Goal: Information Seeking & Learning: Learn about a topic

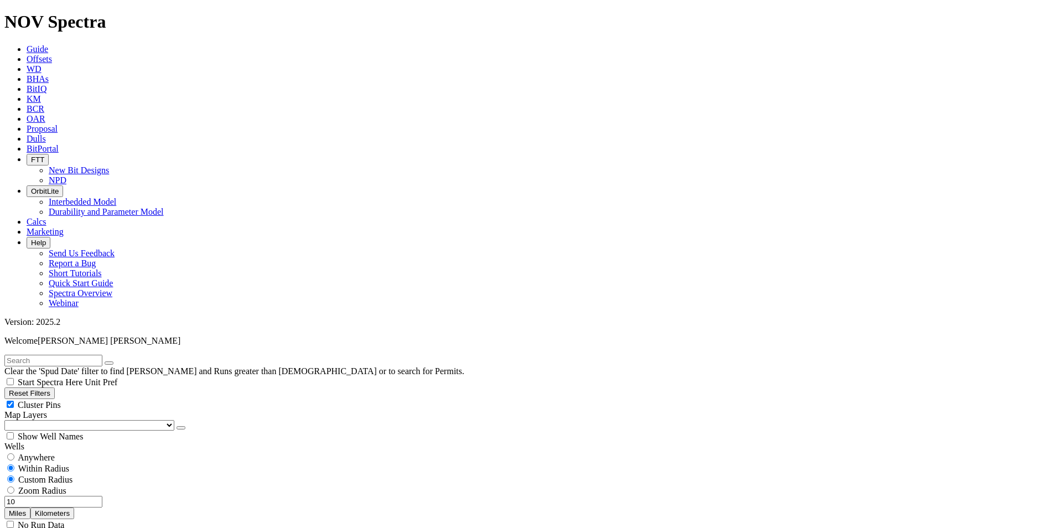
scroll to position [713, 0]
click at [46, 355] on input "text" at bounding box center [53, 361] width 98 height 12
type input "A320575"
click at [30, 508] on button "Miles" at bounding box center [17, 514] width 26 height 12
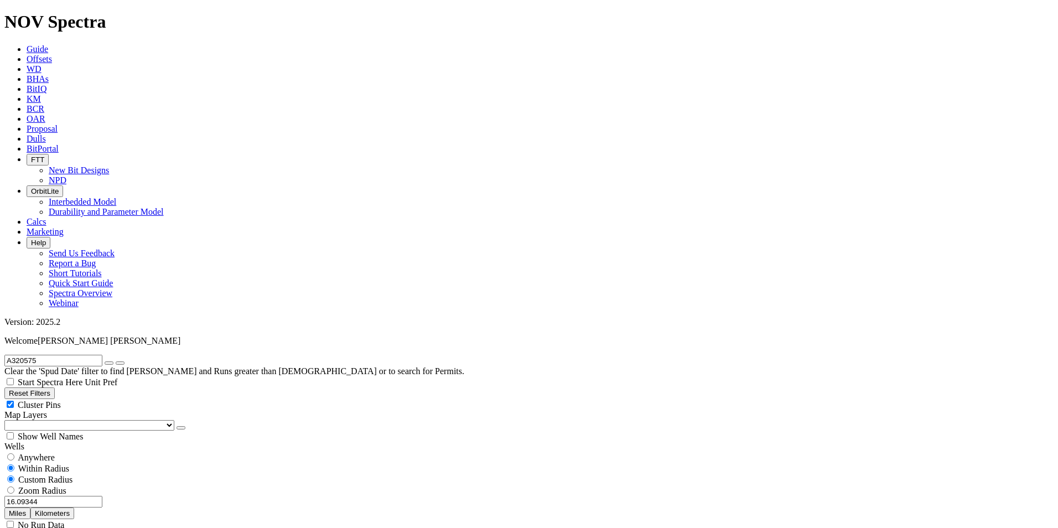
drag, startPoint x: 60, startPoint y: 210, endPoint x: 121, endPoint y: 213, distance: 61.5
click at [121, 496] on div "16.09344 Miles Kilometers" at bounding box center [528, 507] width 1049 height 23
type input "10"
click at [109, 363] on icon "button" at bounding box center [109, 363] width 0 height 0
click at [95, 355] on input "text" at bounding box center [53, 361] width 98 height 12
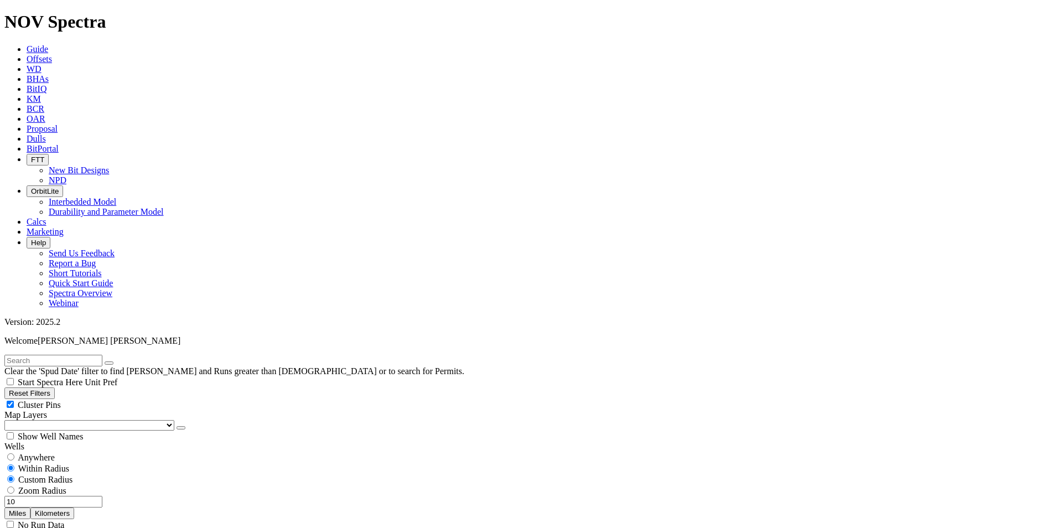
type input "A320516"
click at [33, 453] on span "Anywhere" at bounding box center [36, 457] width 37 height 9
radio input "true"
radio input "false"
click at [51, 355] on input "A320516" at bounding box center [53, 361] width 98 height 12
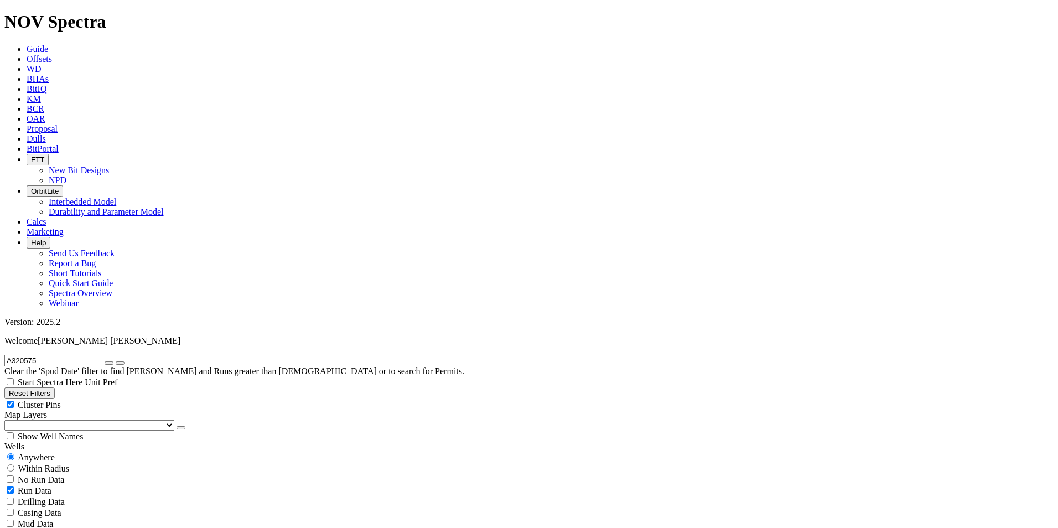
type input "A320575"
click at [105, 463] on div "Within Radius" at bounding box center [528, 468] width 1049 height 11
radio input "false"
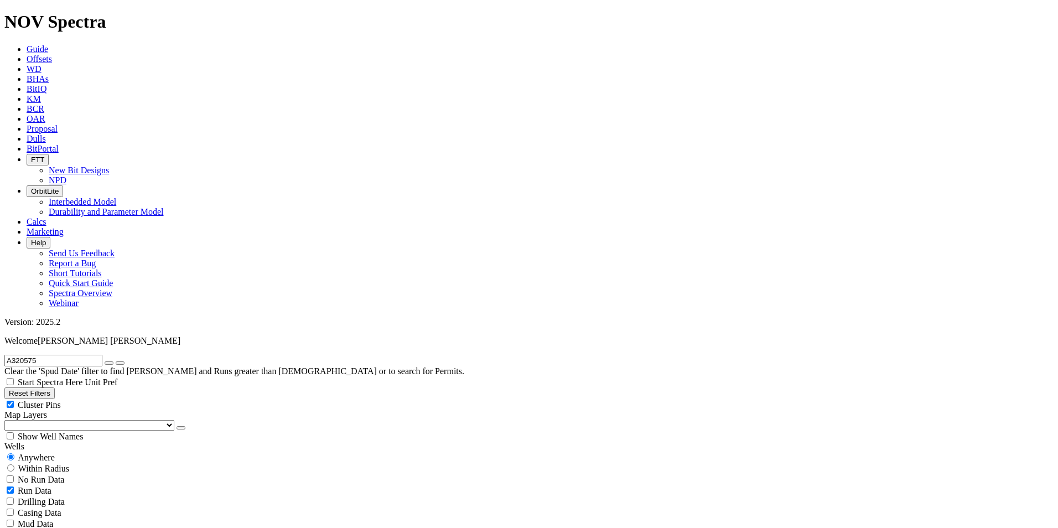
radio input "true"
click at [70, 475] on span "Custom Radius" at bounding box center [45, 479] width 54 height 9
radio input "true"
radio input "false"
click at [90, 496] on input "number" at bounding box center [53, 502] width 98 height 12
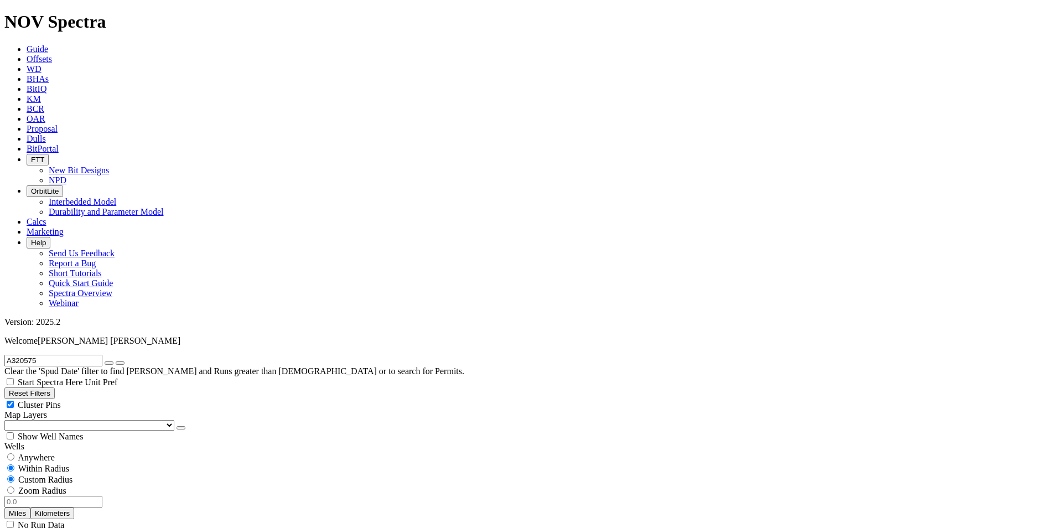
click at [30, 508] on button "Miles" at bounding box center [17, 514] width 26 height 12
click at [86, 496] on input "number" at bounding box center [53, 502] width 98 height 12
type input "7"
click at [109, 363] on icon "button" at bounding box center [109, 363] width 0 height 0
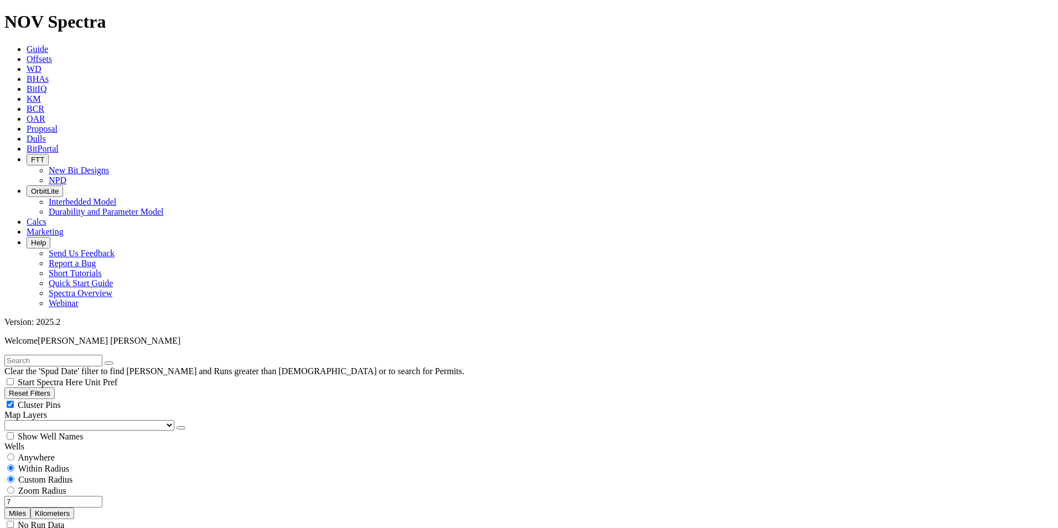
drag, startPoint x: 90, startPoint y: 212, endPoint x: 61, endPoint y: 208, distance: 29.0
click at [61, 496] on input "7" at bounding box center [53, 502] width 98 height 12
type input "10"
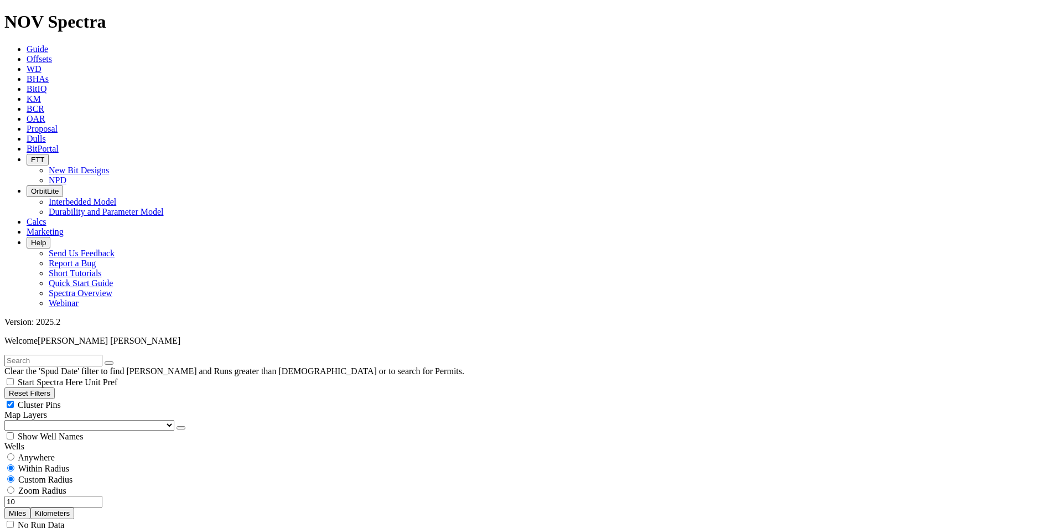
scroll to position [720, 0]
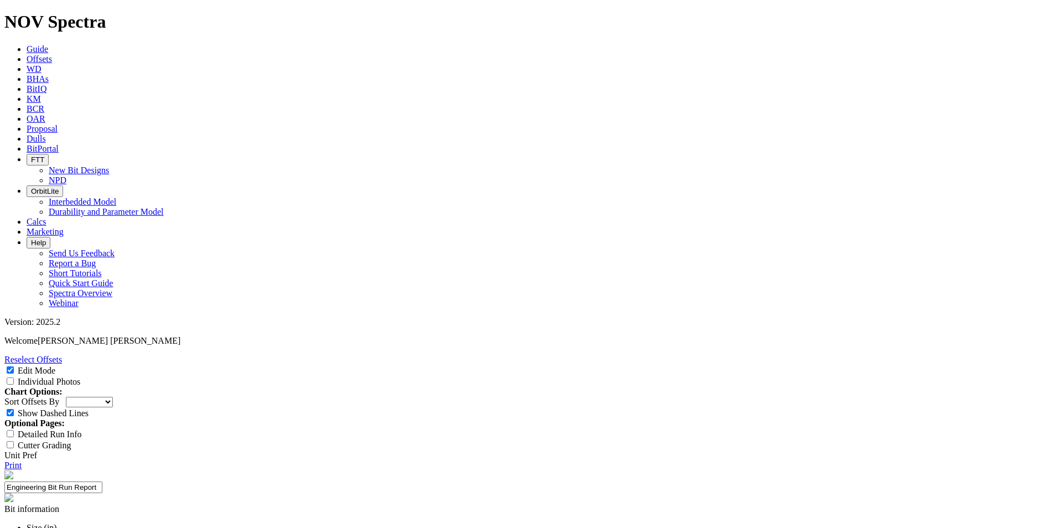
select select "New Bit Design"
click at [113, 397] on select "Depth In Interval ROP Spud Date" at bounding box center [89, 402] width 47 height 11
select select "string:RunROP"
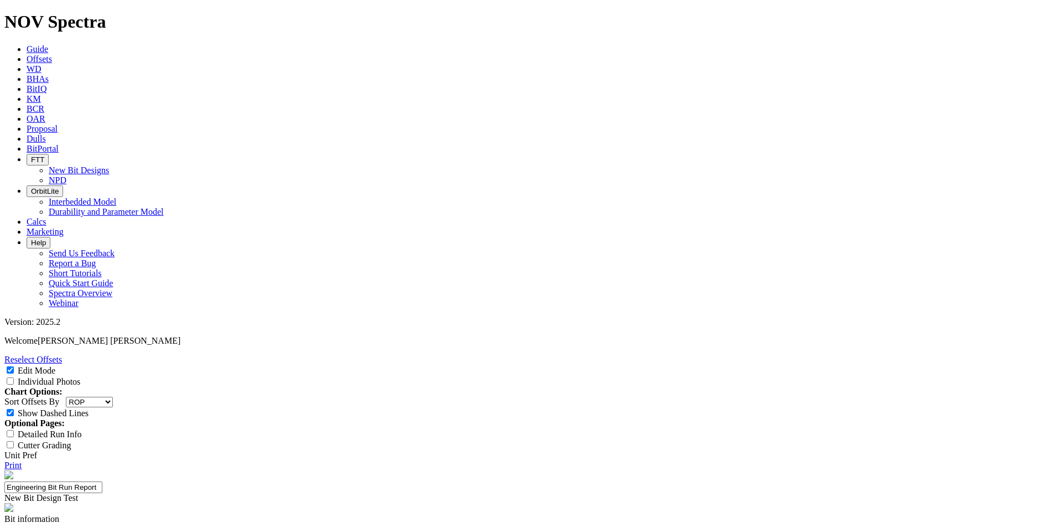
click at [113, 397] on select "Depth In Interval ROP Spud Date" at bounding box center [89, 402] width 47 height 11
click at [18, 377] on span at bounding box center [10, 381] width 13 height 9
click at [14, 378] on input "Individual Photos" at bounding box center [10, 381] width 7 height 7
checkbox input "true"
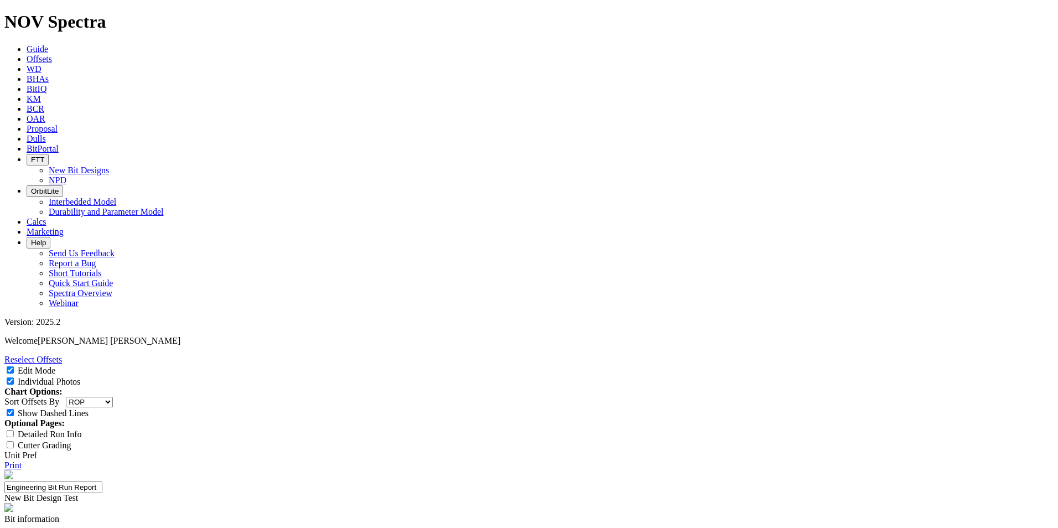
click at [62, 355] on link "Reselect Offsets" at bounding box center [33, 359] width 58 height 9
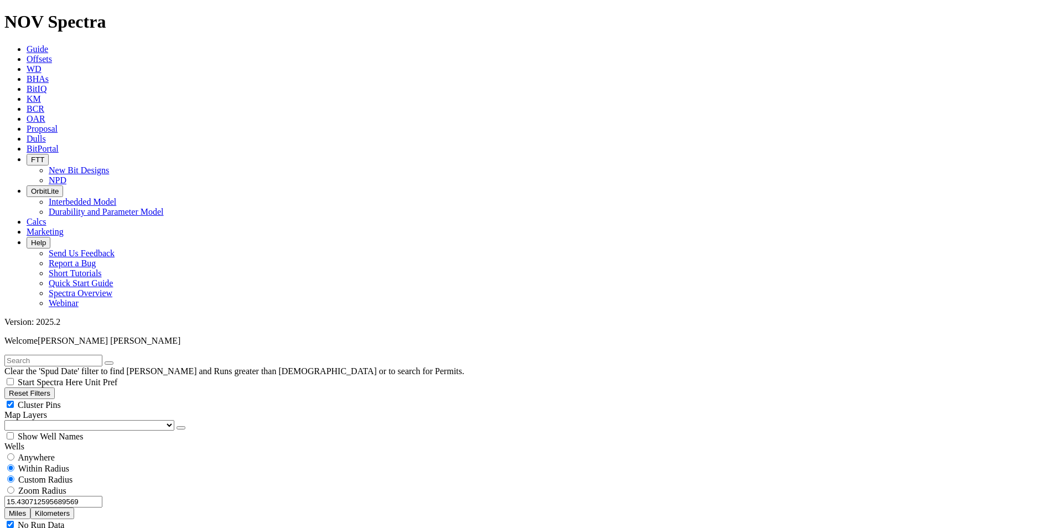
scroll to position [134, 0]
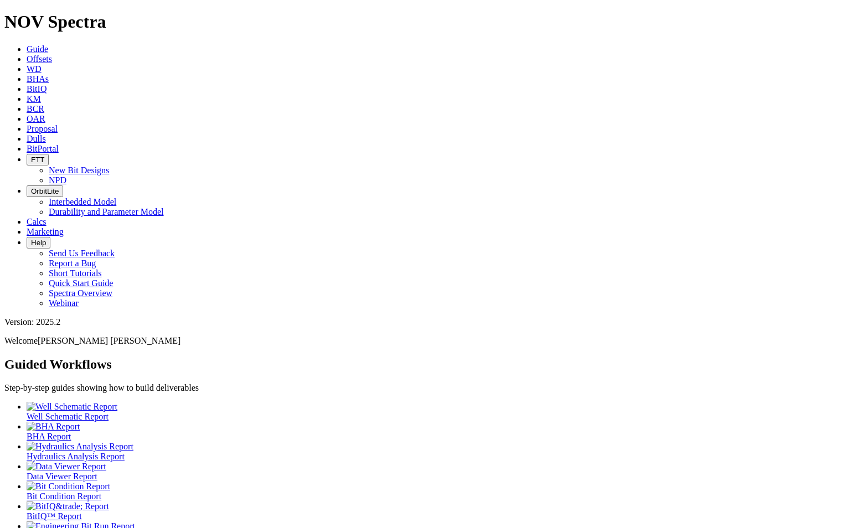
click at [46, 134] on span "Dulls" at bounding box center [36, 138] width 19 height 9
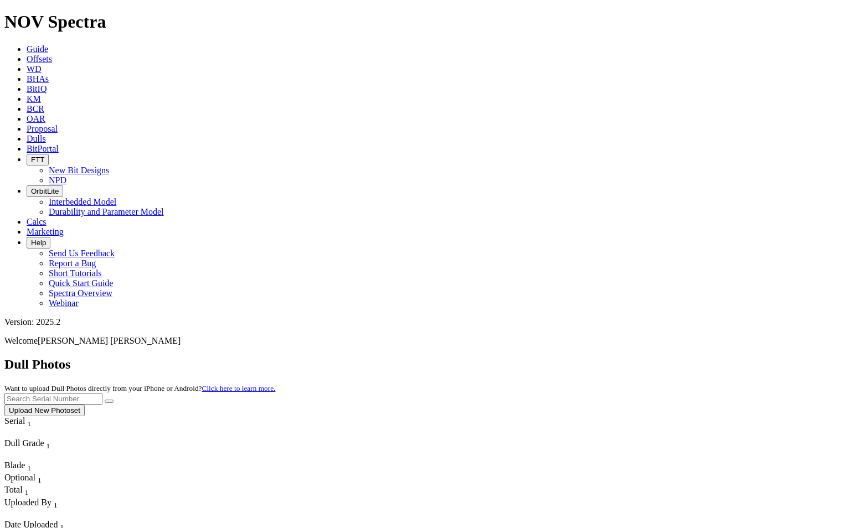
click at [102, 393] on input "text" at bounding box center [53, 399] width 98 height 12
type input "A320575"
click at [109, 401] on icon "submit" at bounding box center [109, 401] width 0 height 0
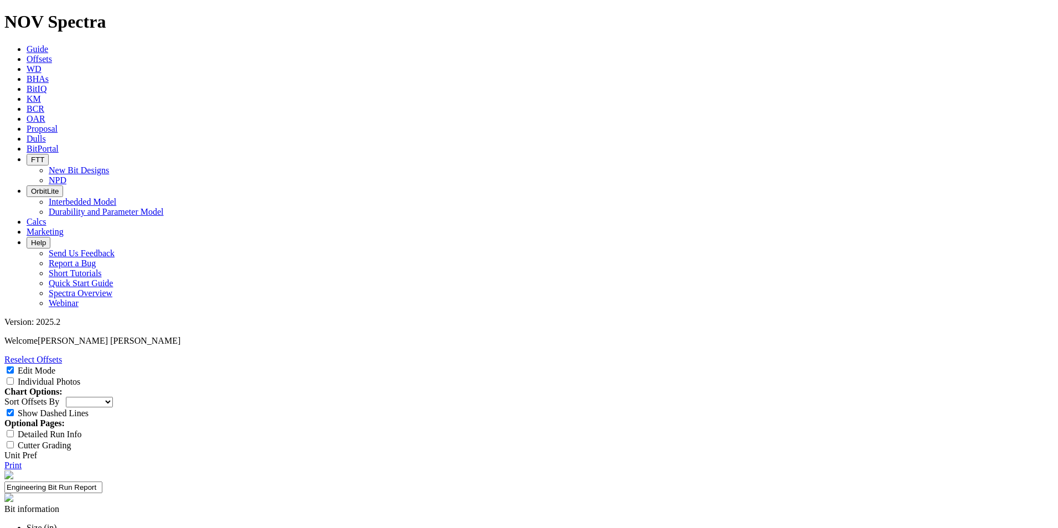
click at [18, 377] on span at bounding box center [10, 381] width 13 height 9
click at [14, 378] on input "Individual Photos" at bounding box center [10, 381] width 7 height 7
checkbox input "true"
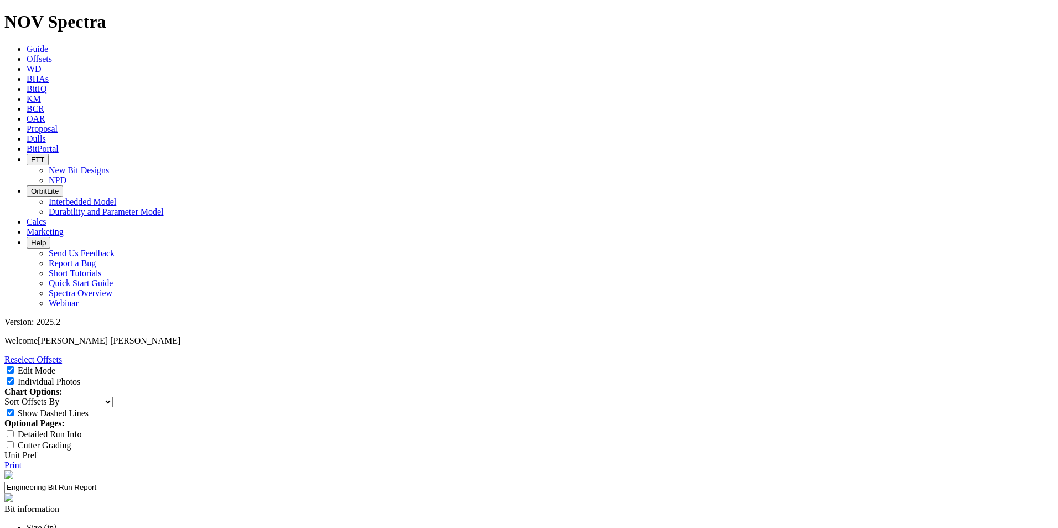
click at [0, 0] on div at bounding box center [0, 0] width 0 height 0
